Goal: Use online tool/utility: Utilize a website feature to perform a specific function

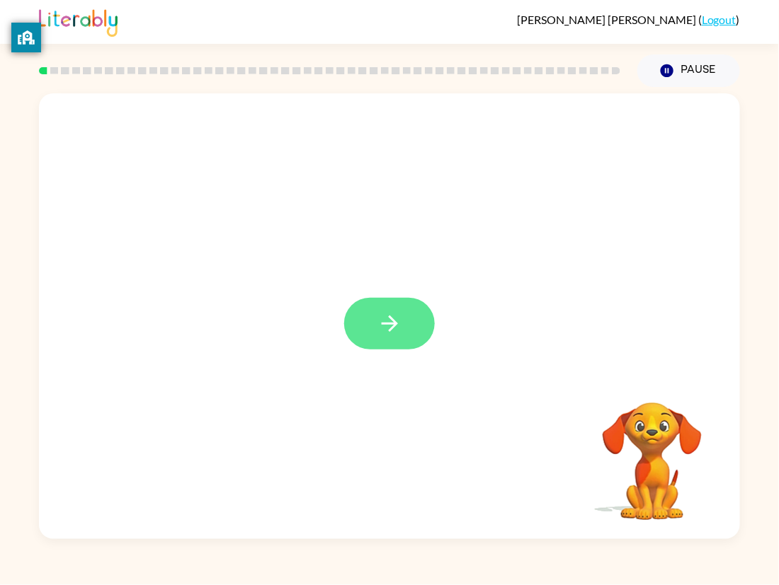
click at [398, 327] on icon "button" at bounding box center [389, 323] width 25 height 25
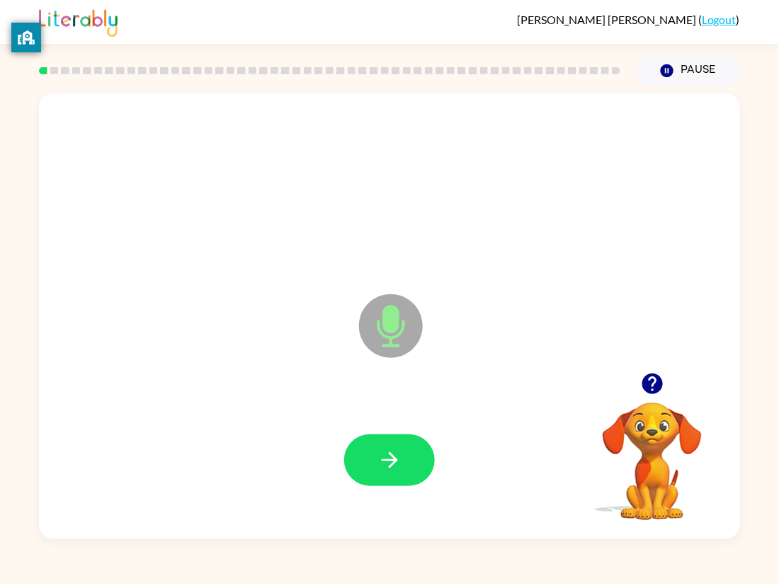
click at [735, 176] on div "Microphone The Microphone is here when it is your turn to talk" at bounding box center [389, 316] width 701 height 446
click at [641, 386] on icon "button" at bounding box center [651, 384] width 21 height 21
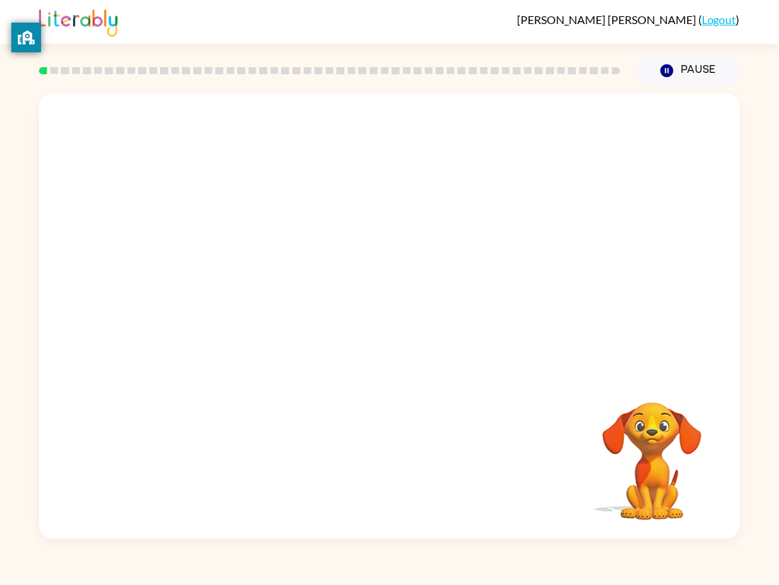
click at [641, 386] on video "Your browser must support playing .mp4 files to use Literably. Please try using…" at bounding box center [652, 452] width 142 height 142
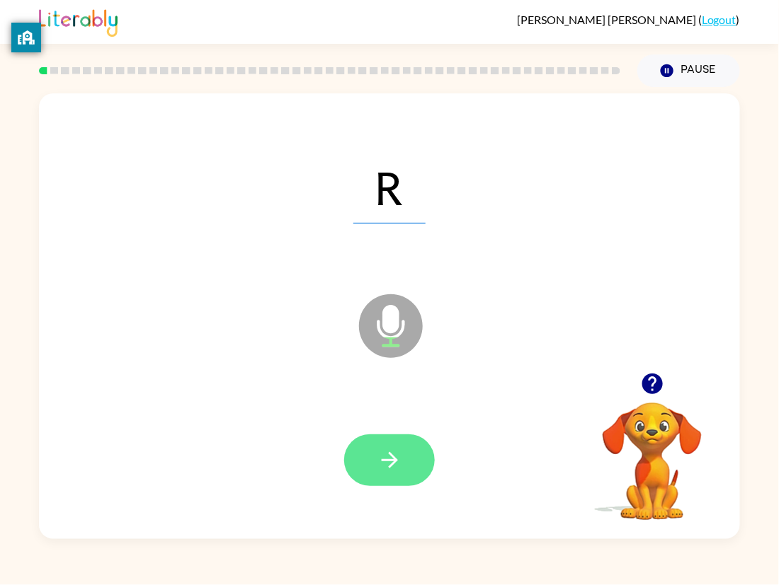
click at [376, 456] on button "button" at bounding box center [389, 461] width 91 height 52
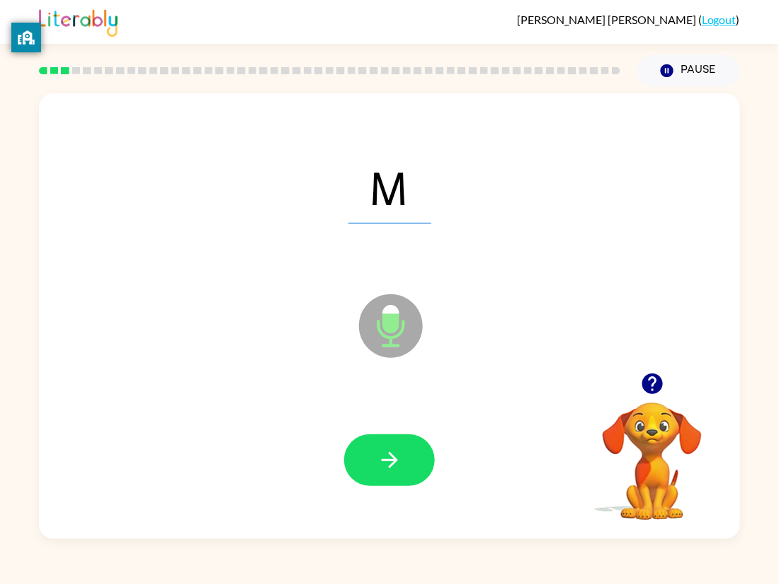
click at [376, 456] on button "button" at bounding box center [389, 461] width 91 height 52
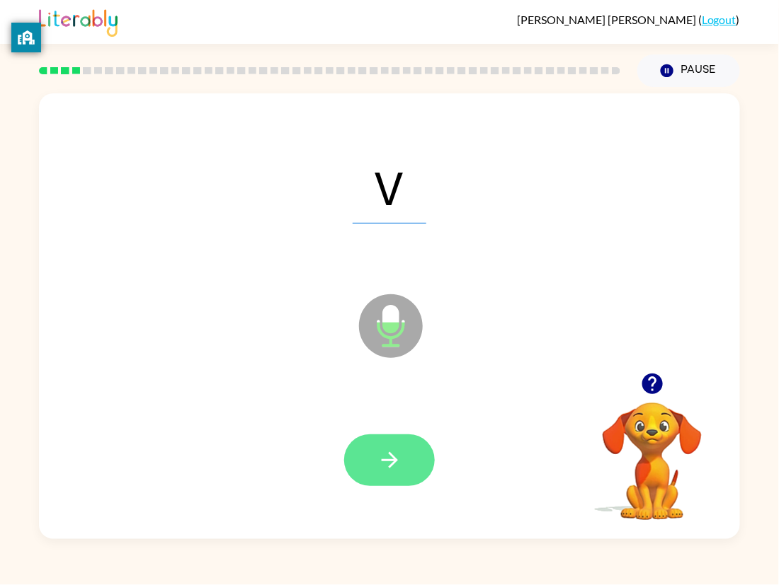
click at [387, 458] on icon "button" at bounding box center [389, 460] width 25 height 25
click at [378, 472] on icon "button" at bounding box center [389, 460] width 25 height 25
